Goal: Transaction & Acquisition: Purchase product/service

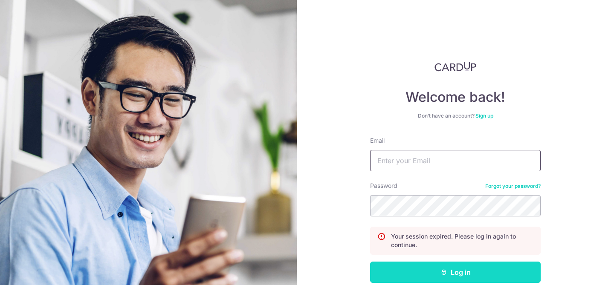
type input "tayweiji@hotmail.com"
click at [406, 268] on button "Log in" at bounding box center [455, 272] width 170 height 21
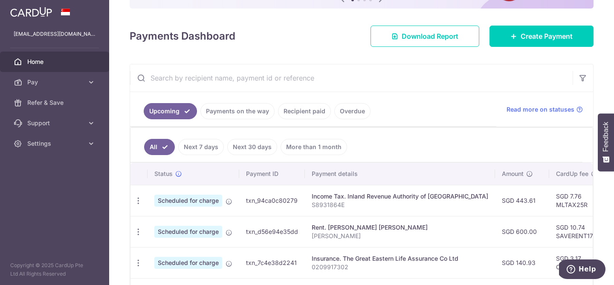
click at [255, 147] on link "Next 30 days" at bounding box center [252, 147] width 50 height 16
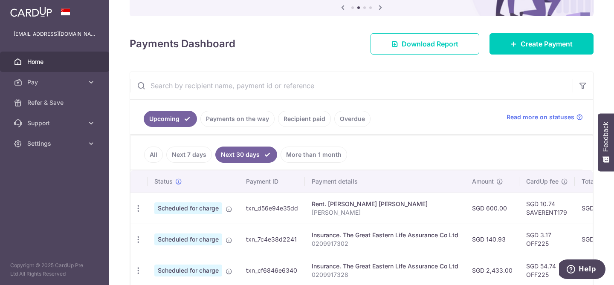
scroll to position [83, 0]
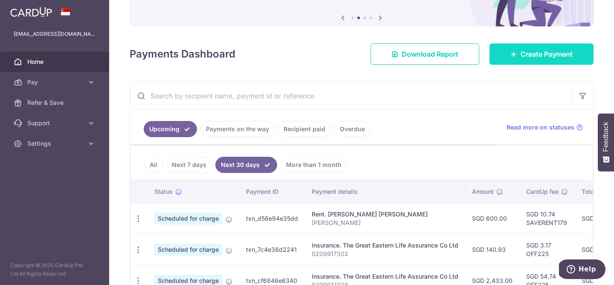
click at [547, 47] on link "Create Payment" at bounding box center [541, 53] width 104 height 21
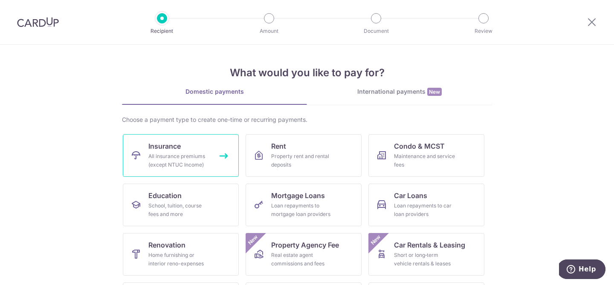
click at [193, 164] on div "All insurance premiums (except NTUC Income)" at bounding box center [178, 160] width 61 height 17
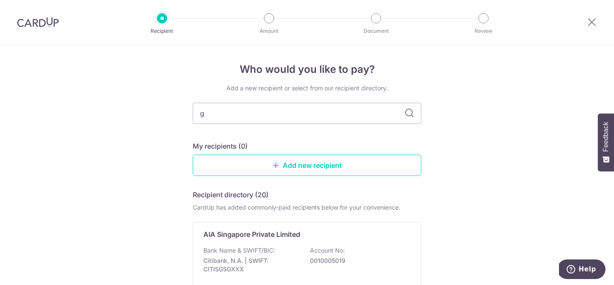
type input "gr"
click at [245, 137] on div "Add a new recipient or select from our recipient directory. gr My recipients (0…" at bounding box center [307, 211] width 228 height 255
click at [235, 233] on p "The Great Eastern Life Assurance Co Ltd" at bounding box center [269, 234] width 133 height 10
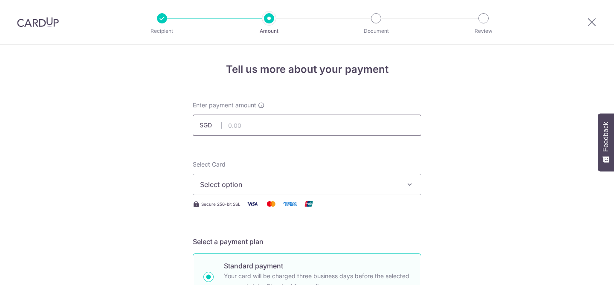
click at [246, 115] on input "text" at bounding box center [307, 125] width 228 height 21
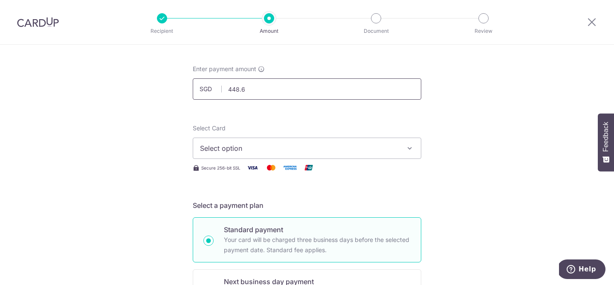
type input "448.61"
click at [222, 150] on span "Select option" at bounding box center [299, 148] width 199 height 10
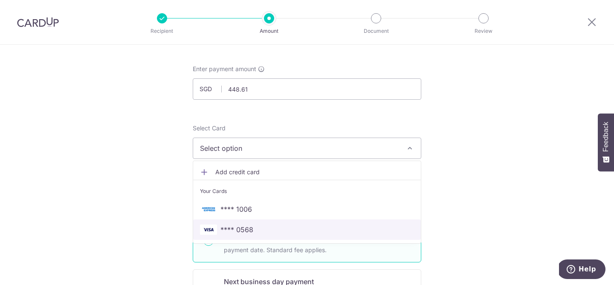
click at [231, 229] on span "**** 0568" at bounding box center [236, 230] width 33 height 10
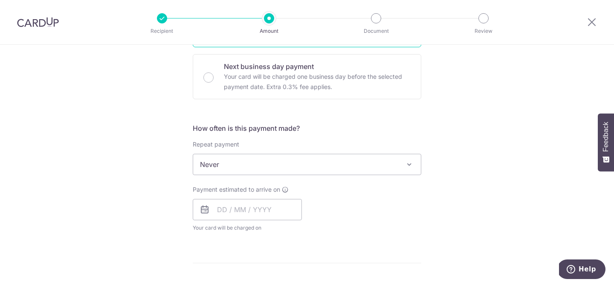
scroll to position [253, 0]
click at [229, 210] on input "text" at bounding box center [247, 207] width 109 height 21
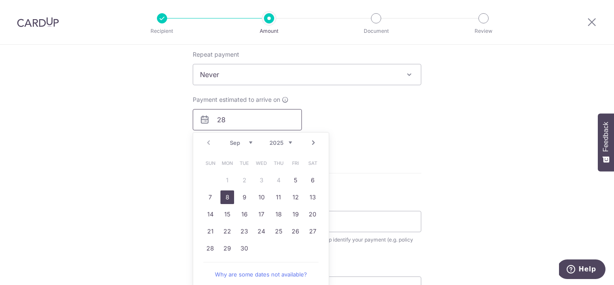
scroll to position [347, 0]
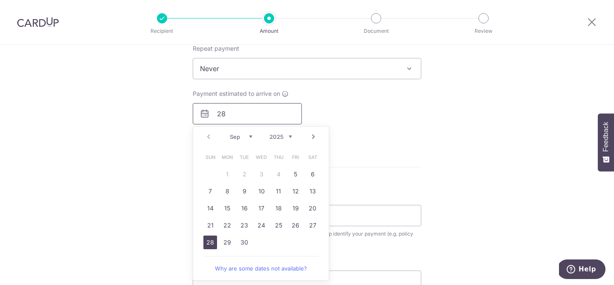
type input "28"
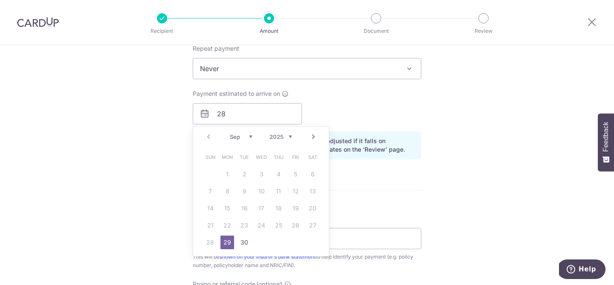
click at [138, 170] on div "Tell us more about your payment Enter payment amount SGD 448.61 448.61 Select C…" at bounding box center [307, 94] width 614 height 794
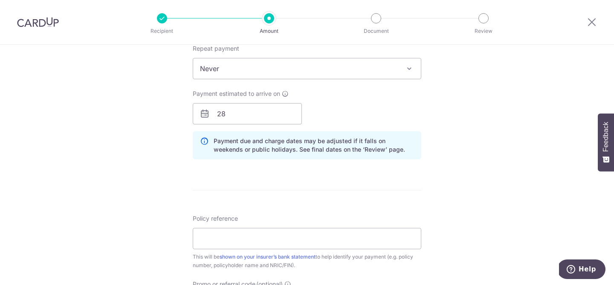
scroll to position [417, 0]
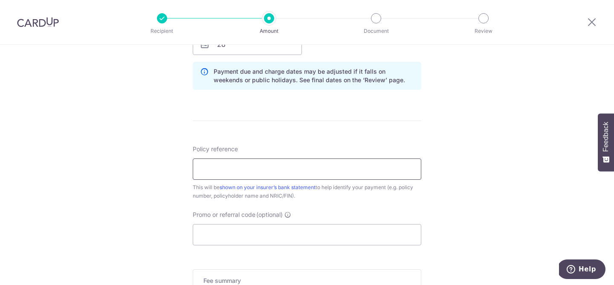
click at [231, 173] on input "Policy reference" at bounding box center [307, 168] width 228 height 21
type input "0209917336"
click at [239, 239] on input "Promo or referral code (optional)" at bounding box center [307, 234] width 228 height 21
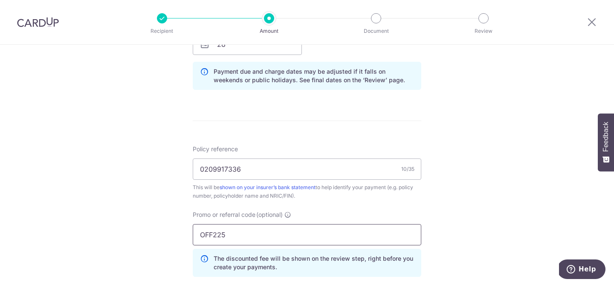
type input "OFF225"
click at [110, 165] on div "Tell us more about your payment Enter payment amount SGD 448.61 448.61 Select C…" at bounding box center [307, 44] width 614 height 832
click at [394, 133] on form "Enter payment amount SGD 448.61 448.61 Select Card **** 0568 Add credit card Yo…" at bounding box center [307, 52] width 228 height 736
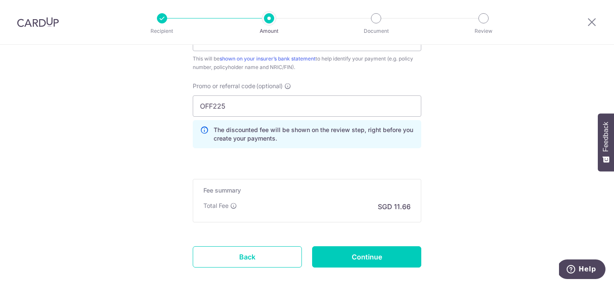
scroll to position [559, 0]
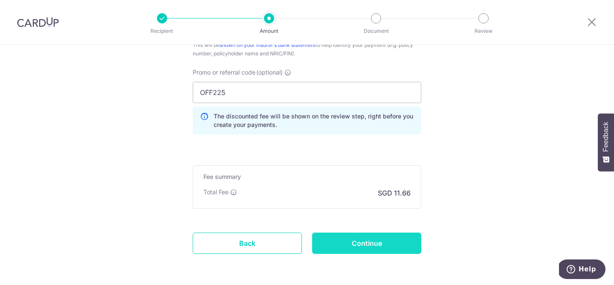
click at [364, 248] on input "Continue" at bounding box center [366, 243] width 109 height 21
type input "Create Schedule"
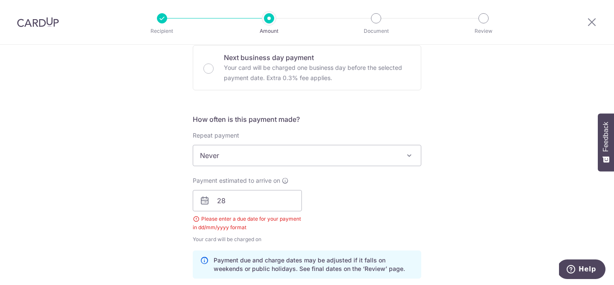
scroll to position [270, 0]
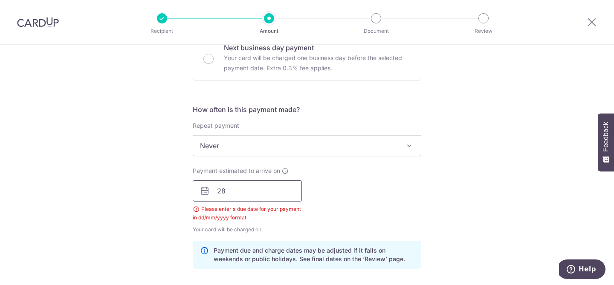
click at [271, 190] on input "28" at bounding box center [247, 190] width 109 height 21
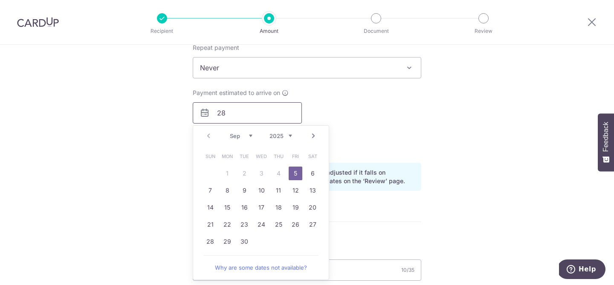
scroll to position [355, 0]
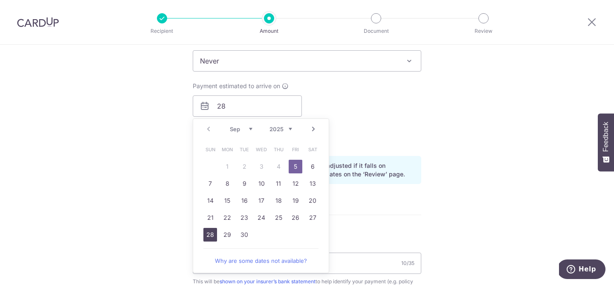
click at [211, 233] on link "28" at bounding box center [210, 235] width 14 height 14
type input "28/09/2025"
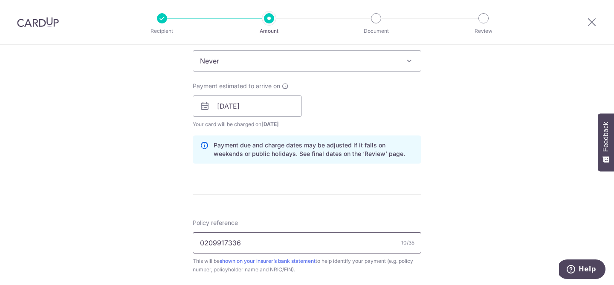
click at [211, 233] on input "0209917336" at bounding box center [307, 242] width 228 height 21
click at [291, 181] on form "Enter payment amount SGD 448.61 448.61 Select Card **** 0568 Add credit card Yo…" at bounding box center [307, 120] width 228 height 748
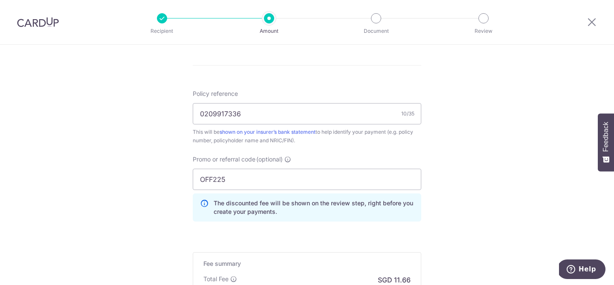
scroll to position [487, 0]
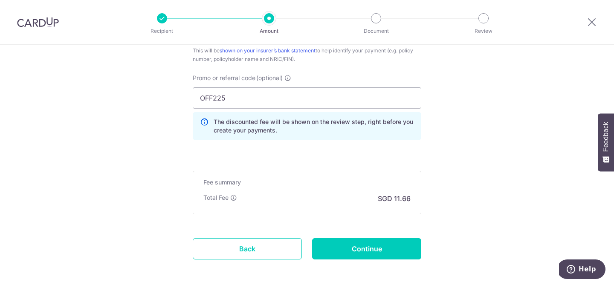
scroll to position [566, 0]
click at [354, 258] on input "Continue" at bounding box center [366, 248] width 109 height 21
type input "Create Schedule"
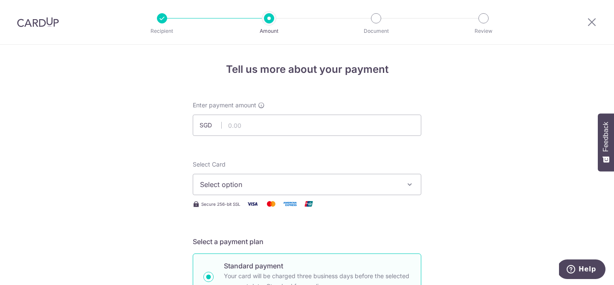
click at [43, 23] on img at bounding box center [38, 22] width 42 height 10
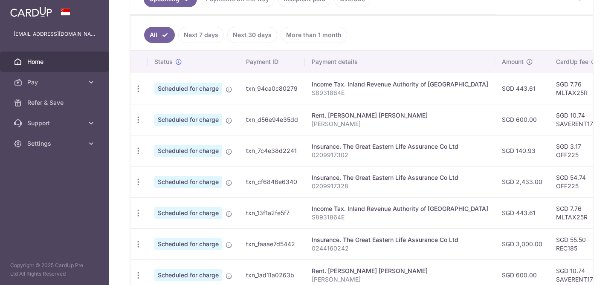
scroll to position [207, 0]
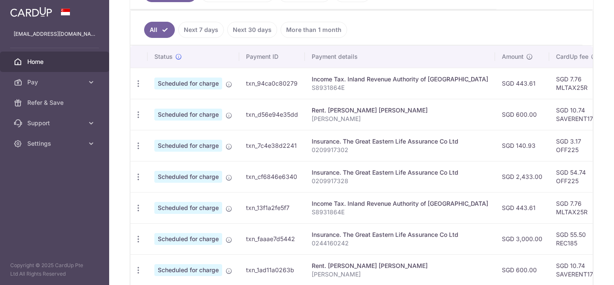
click at [203, 30] on link "Next 7 days" at bounding box center [201, 30] width 46 height 16
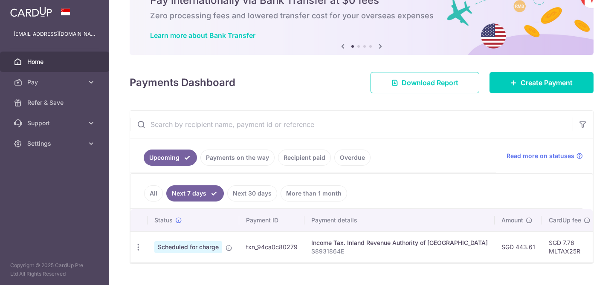
scroll to position [63, 0]
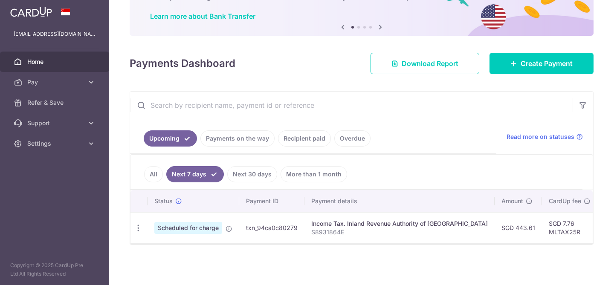
click at [245, 171] on link "Next 30 days" at bounding box center [252, 174] width 50 height 16
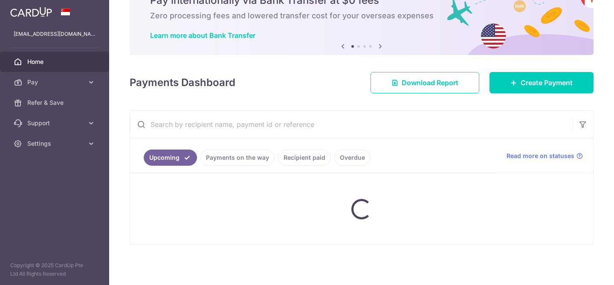
scroll to position [125, 0]
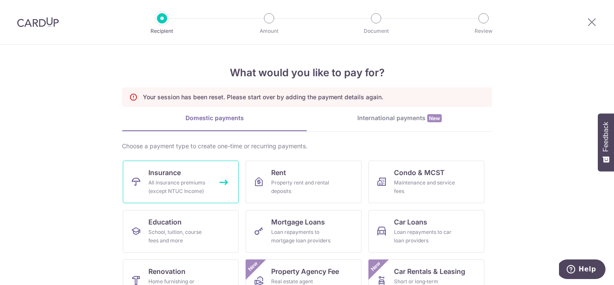
click at [191, 179] on div "All insurance premiums (except NTUC Income)" at bounding box center [178, 187] width 61 height 17
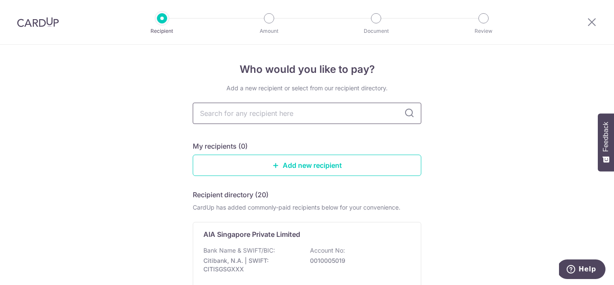
click at [295, 118] on input "text" at bounding box center [307, 113] width 228 height 21
type input "great"
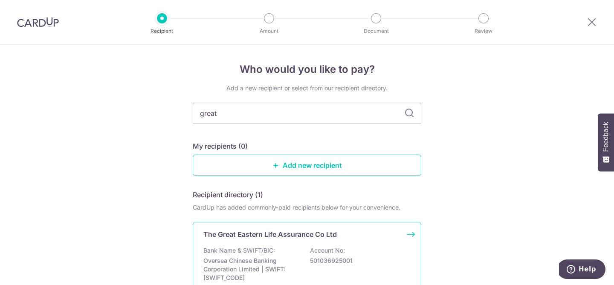
click at [292, 239] on p "The Great Eastern Life Assurance Co Ltd" at bounding box center [269, 234] width 133 height 10
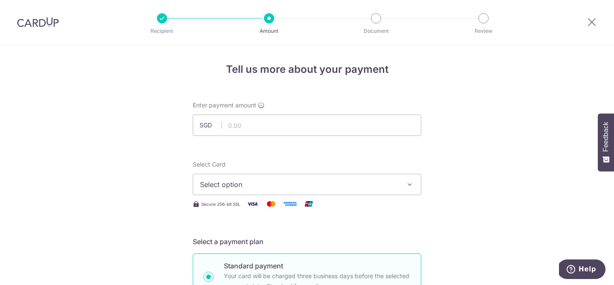
type input "448.61"
click at [241, 184] on span "Select option" at bounding box center [299, 184] width 199 height 10
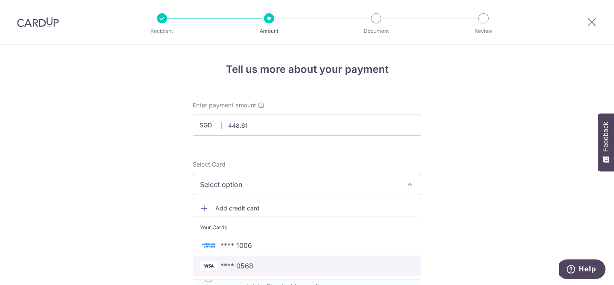
click at [238, 262] on span "**** 0568" at bounding box center [236, 266] width 33 height 10
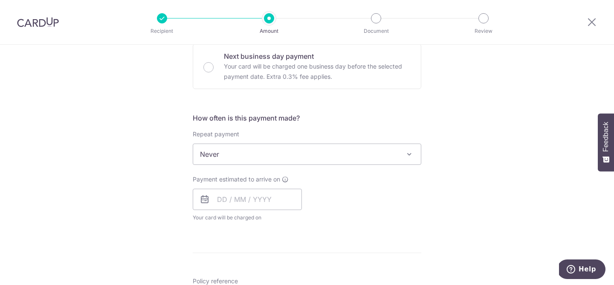
scroll to position [271, 0]
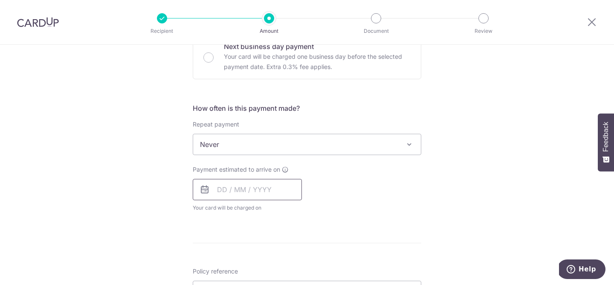
click at [211, 191] on input "text" at bounding box center [247, 189] width 109 height 21
click at [181, 197] on div "Tell us more about your payment Enter payment amount SGD 448.61 448.61 Select C…" at bounding box center [307, 158] width 614 height 771
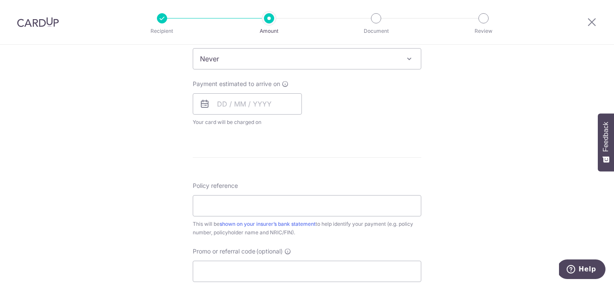
scroll to position [371, 0]
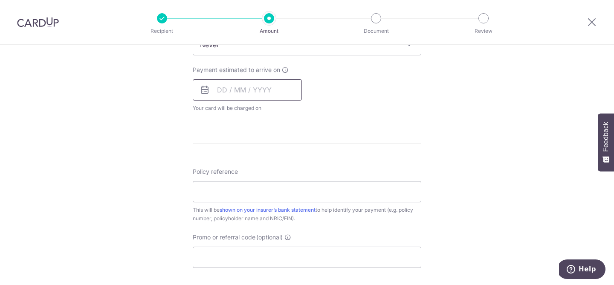
click at [250, 87] on input "text" at bounding box center [247, 89] width 109 height 21
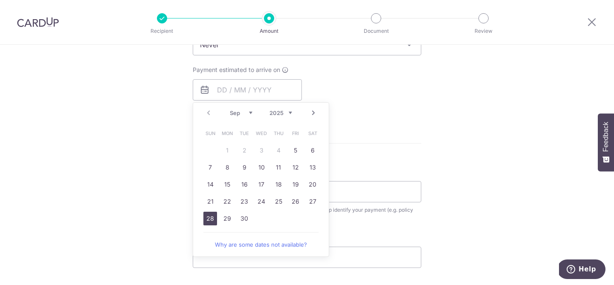
click at [212, 217] on link "28" at bounding box center [210, 219] width 14 height 14
type input "[DATE]"
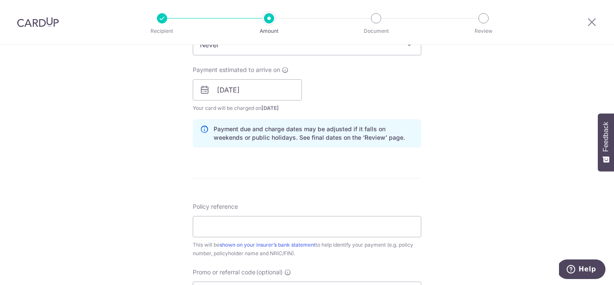
click at [141, 167] on div "Tell us more about your payment Enter payment amount SGD 448.61 448.61 Select C…" at bounding box center [307, 77] width 614 height 806
click at [211, 223] on input "Policy reference" at bounding box center [307, 226] width 228 height 21
type input "0209917336"
click at [147, 192] on div "Tell us more about your payment Enter payment amount SGD 448.61 448.61 Select C…" at bounding box center [307, 77] width 614 height 806
click at [126, 162] on div "Tell us more about your payment Enter payment amount SGD 448.61 448.61 Select C…" at bounding box center [307, 77] width 614 height 806
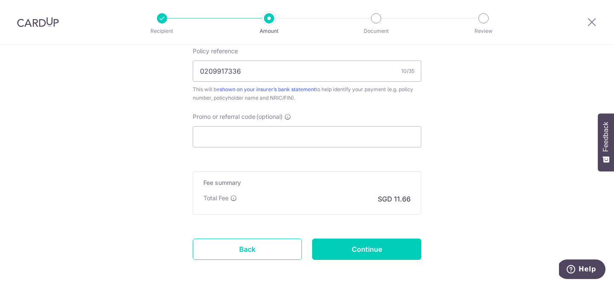
scroll to position [541, 0]
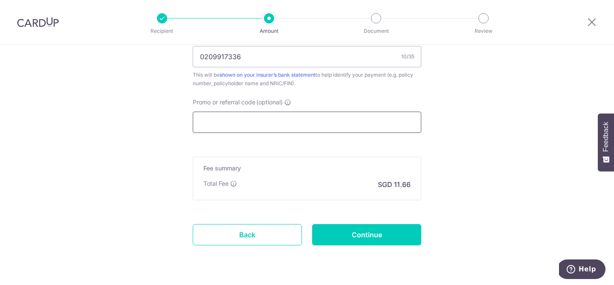
click at [213, 117] on input "Promo or referral code (optional)" at bounding box center [307, 122] width 228 height 21
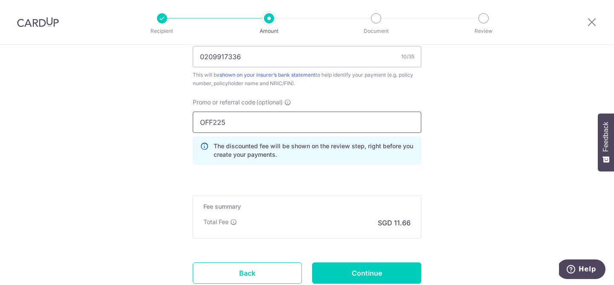
type input "OFF225"
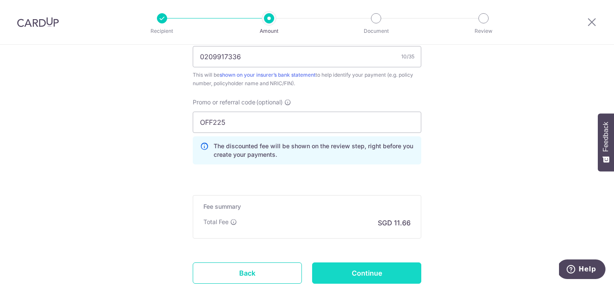
click at [365, 266] on input "Continue" at bounding box center [366, 272] width 109 height 21
type input "Create Schedule"
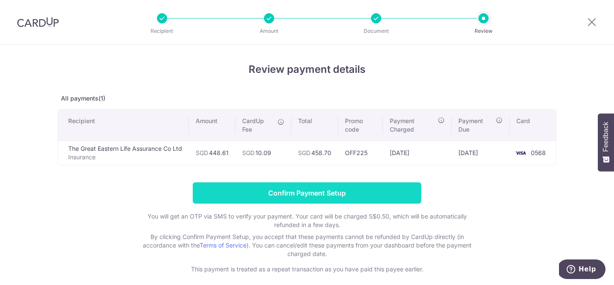
click at [382, 191] on input "Confirm Payment Setup" at bounding box center [307, 192] width 228 height 21
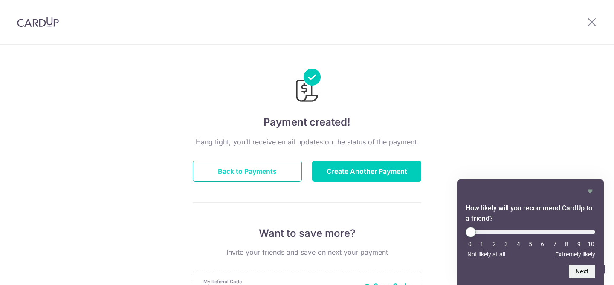
click at [257, 175] on button "Back to Payments" at bounding box center [247, 171] width 109 height 21
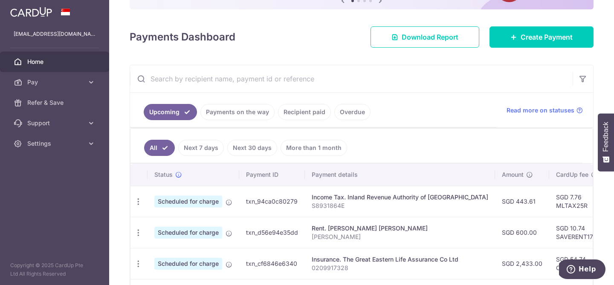
scroll to position [130, 0]
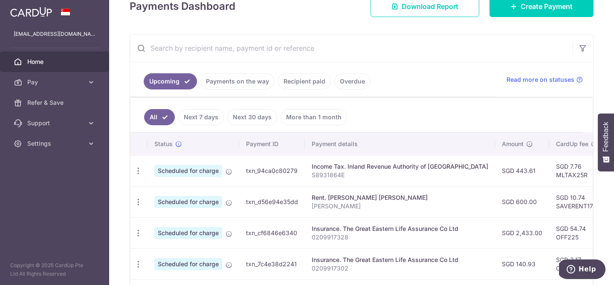
click at [240, 116] on link "Next 30 days" at bounding box center [252, 117] width 50 height 16
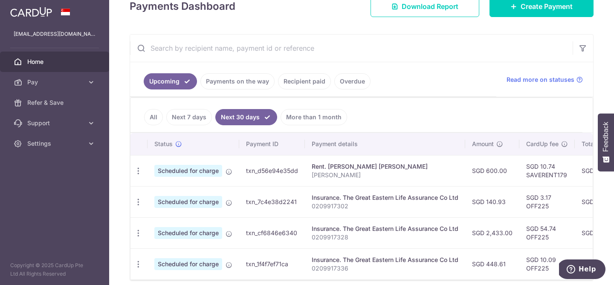
scroll to position [167, 0]
